Goal: Find specific page/section: Go to known website

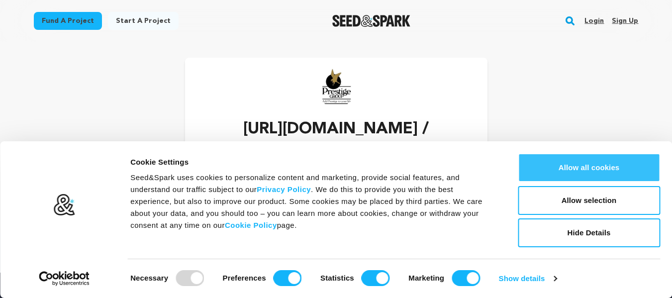
click at [604, 165] on button "Allow all cookies" at bounding box center [589, 167] width 142 height 29
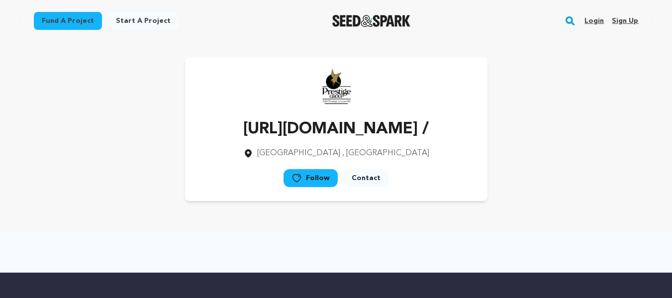
click at [403, 130] on p "[URL][DOMAIN_NAME] /" at bounding box center [336, 129] width 186 height 24
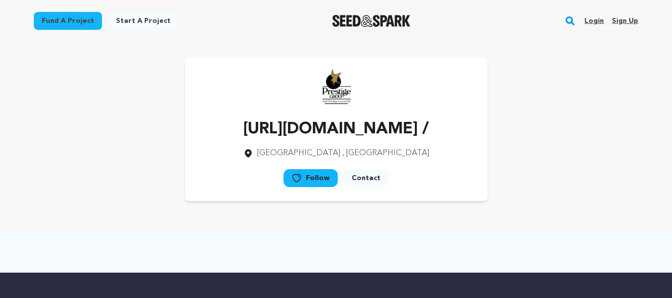
click at [403, 130] on p "[URL][DOMAIN_NAME] /" at bounding box center [336, 129] width 186 height 24
click at [430, 131] on p "[URL][DOMAIN_NAME] /" at bounding box center [336, 129] width 186 height 24
